Goal: Check status: Check status

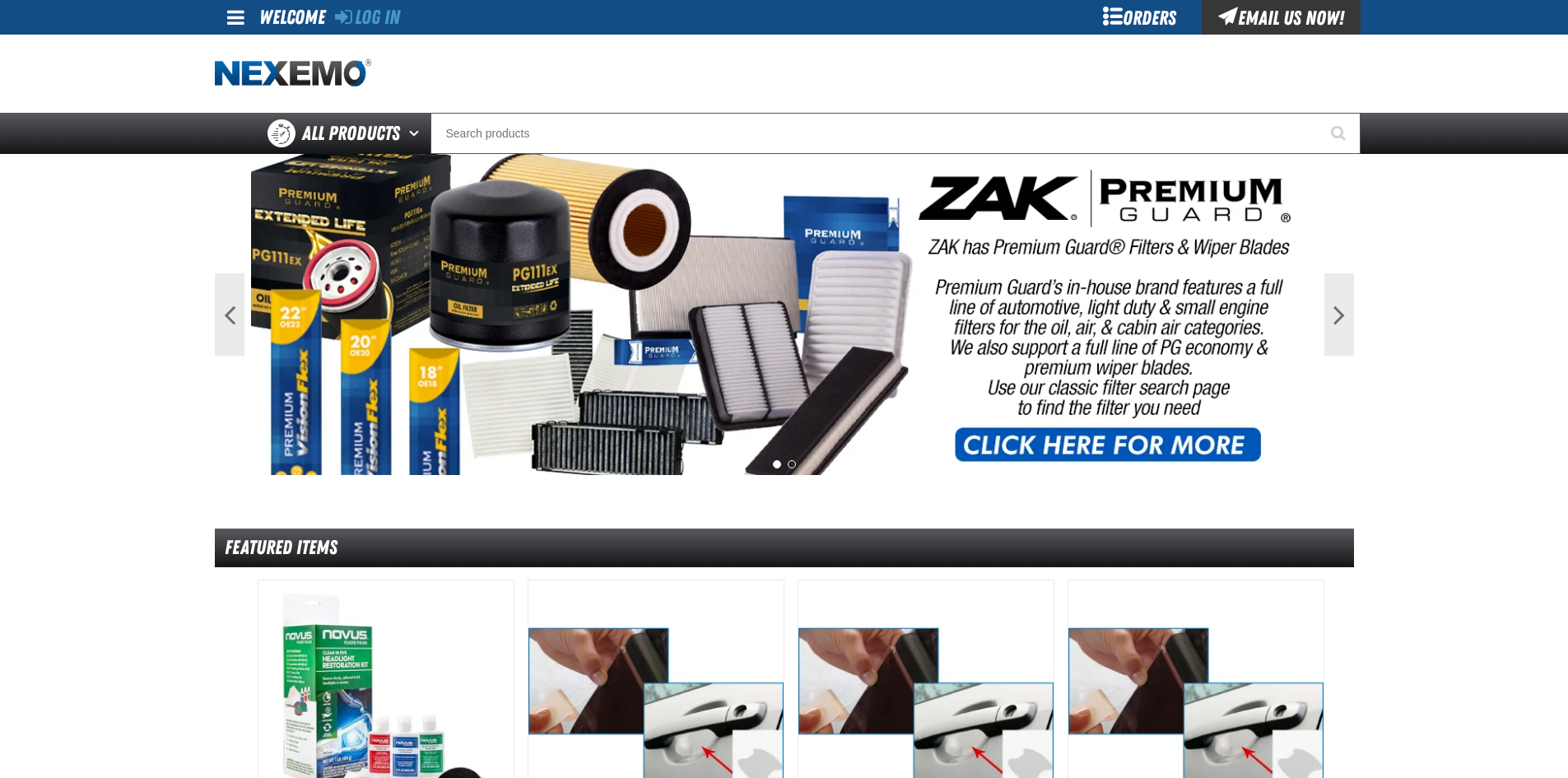
click at [1160, 17] on div "Orders" at bounding box center [1140, 17] width 124 height 35
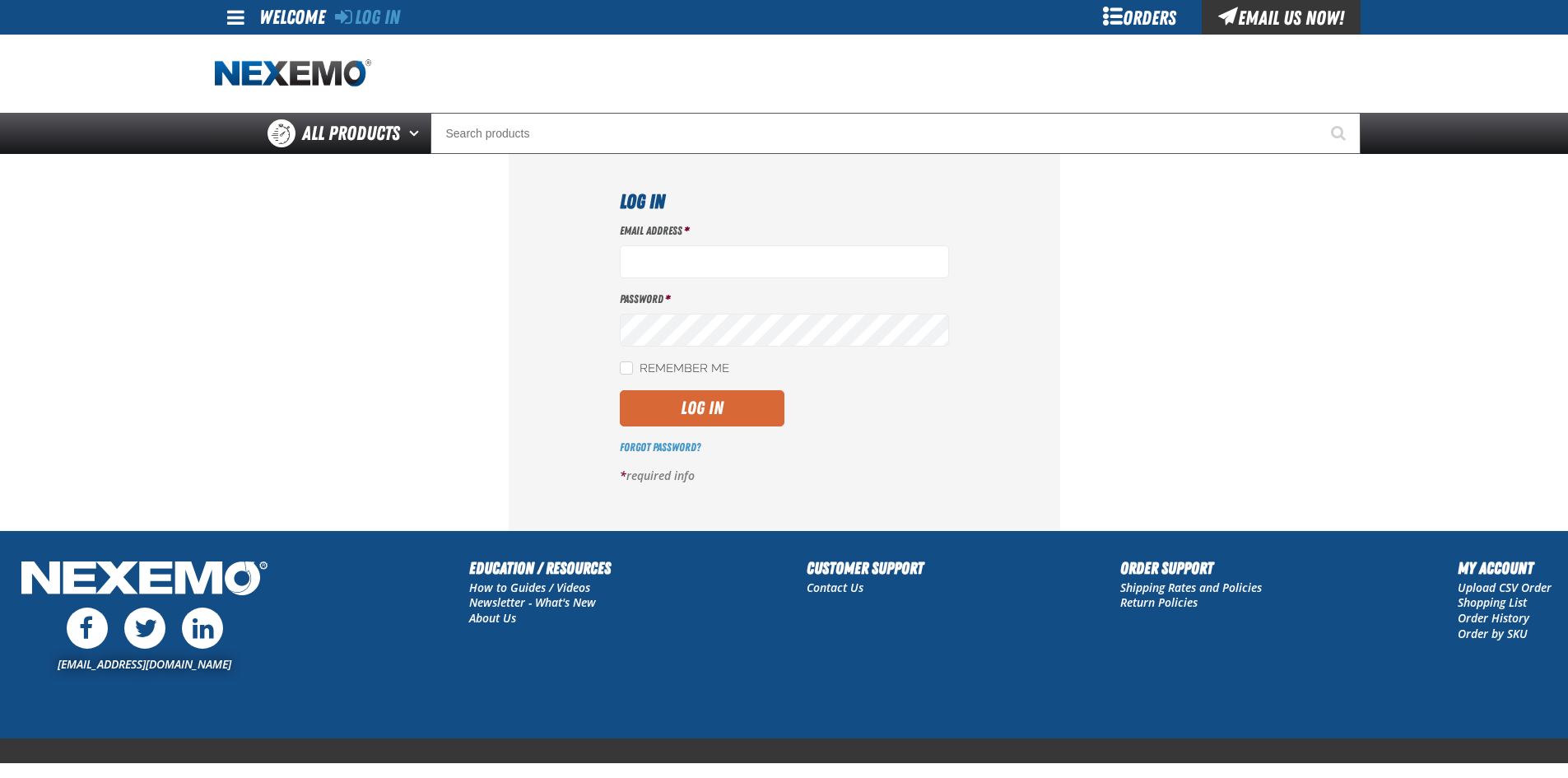
type input "bsmihula@vtaig.com"
click at [701, 412] on button "Log In" at bounding box center [702, 408] width 165 height 36
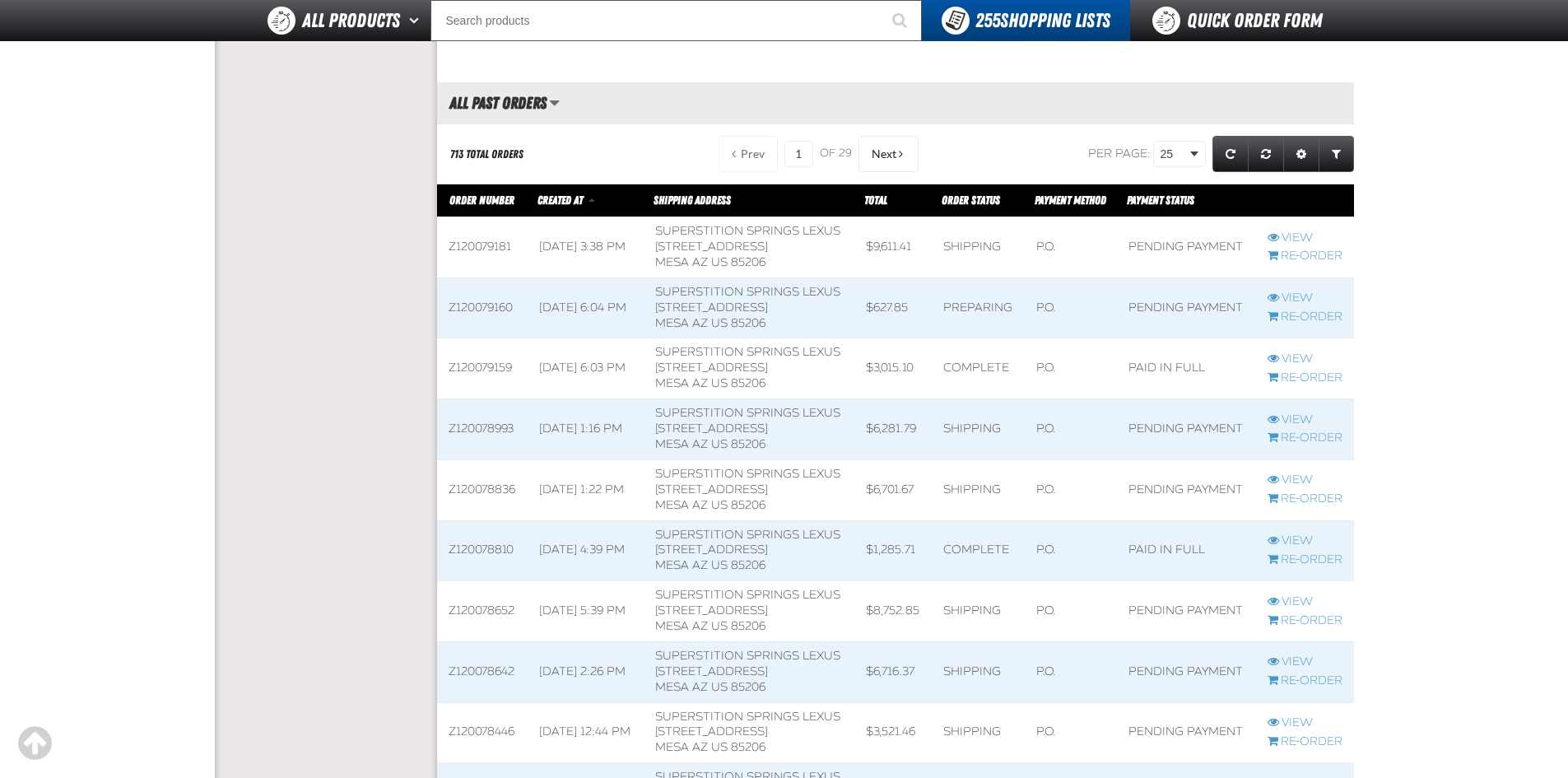
scroll to position [1646, 0]
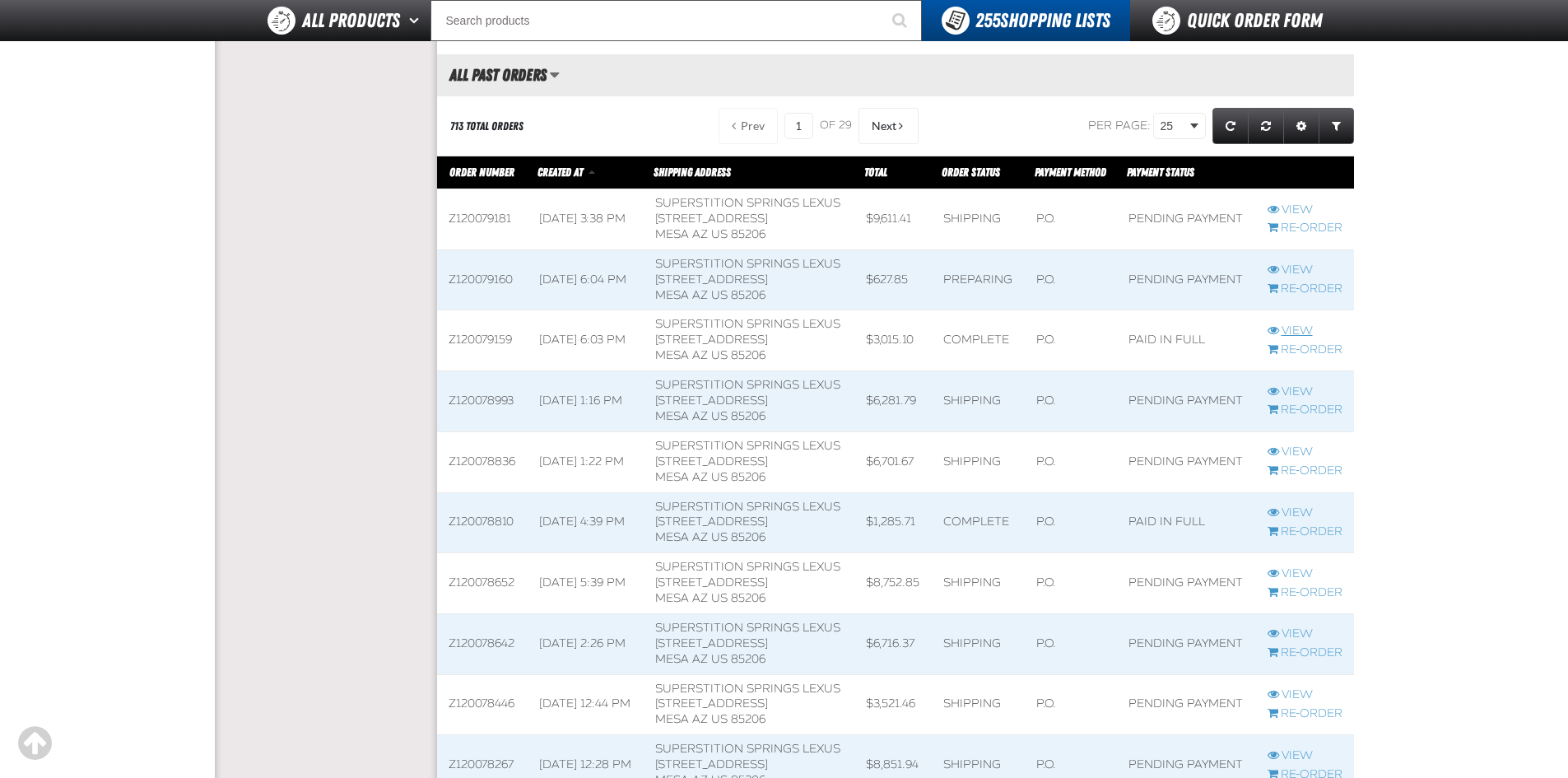
click at [1285, 339] on link "View" at bounding box center [1305, 330] width 75 height 15
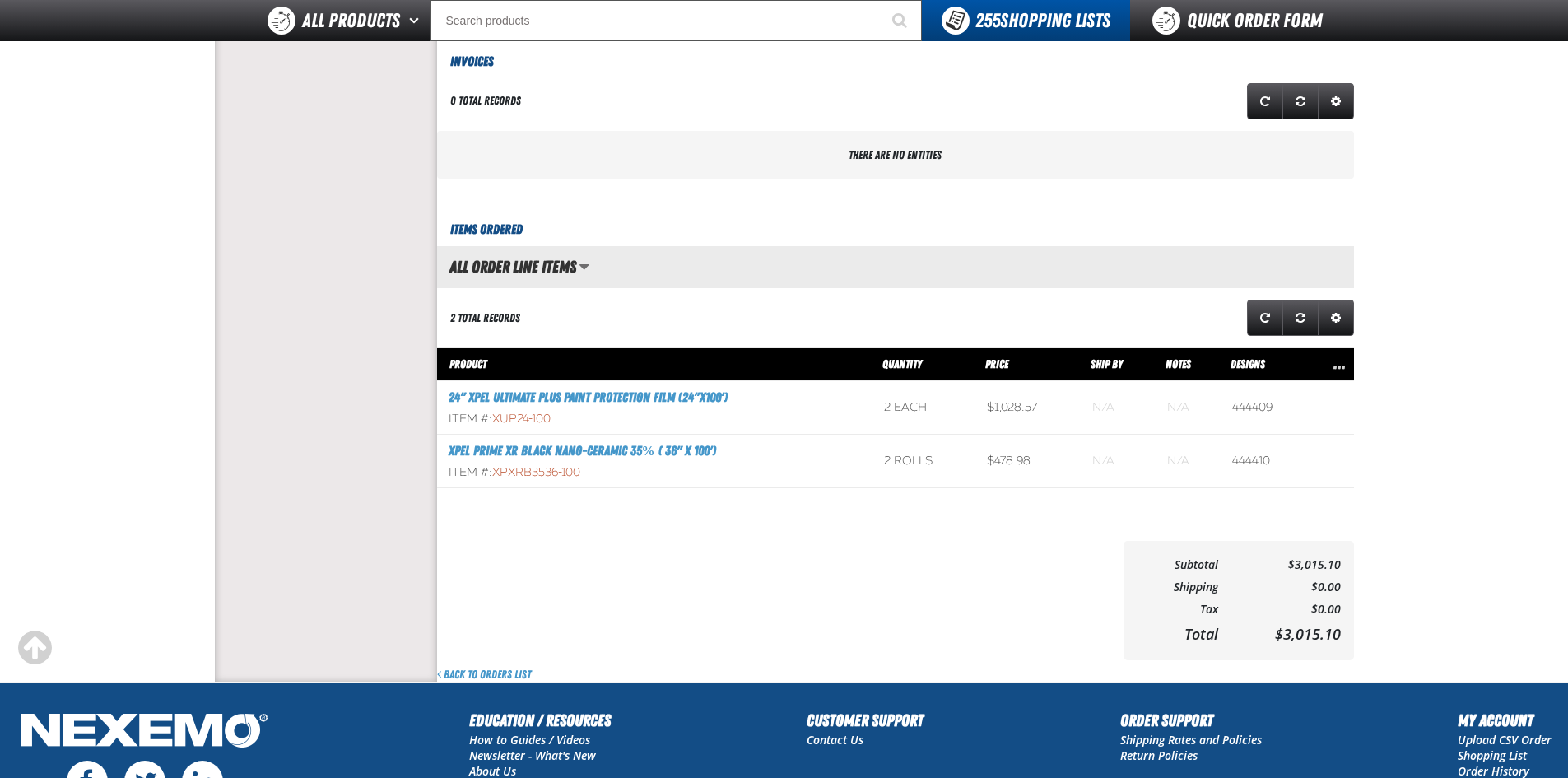
scroll to position [576, 0]
